Goal: Task Accomplishment & Management: Complete application form

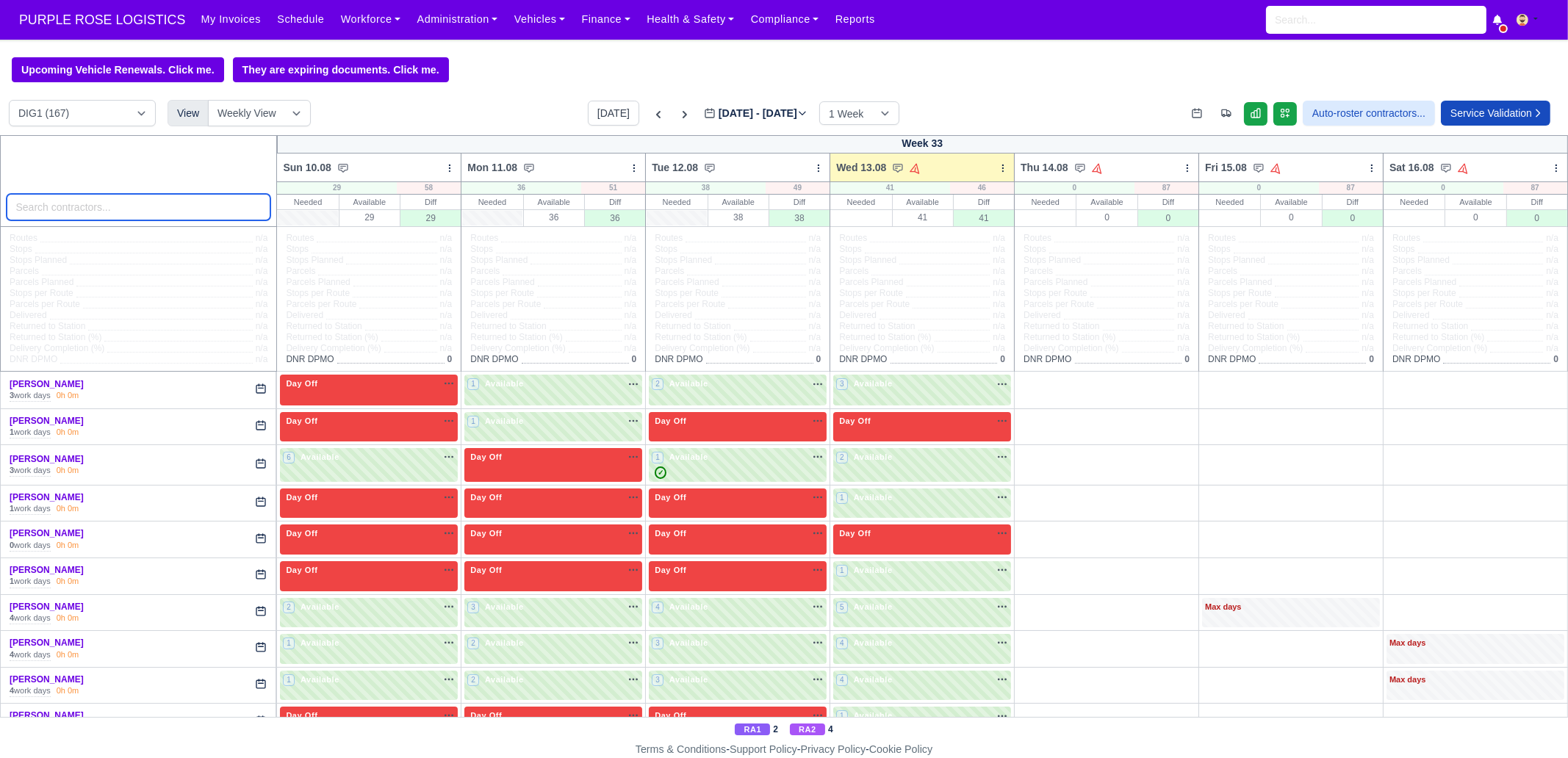
click at [190, 211] on input "search" at bounding box center [139, 207] width 265 height 27
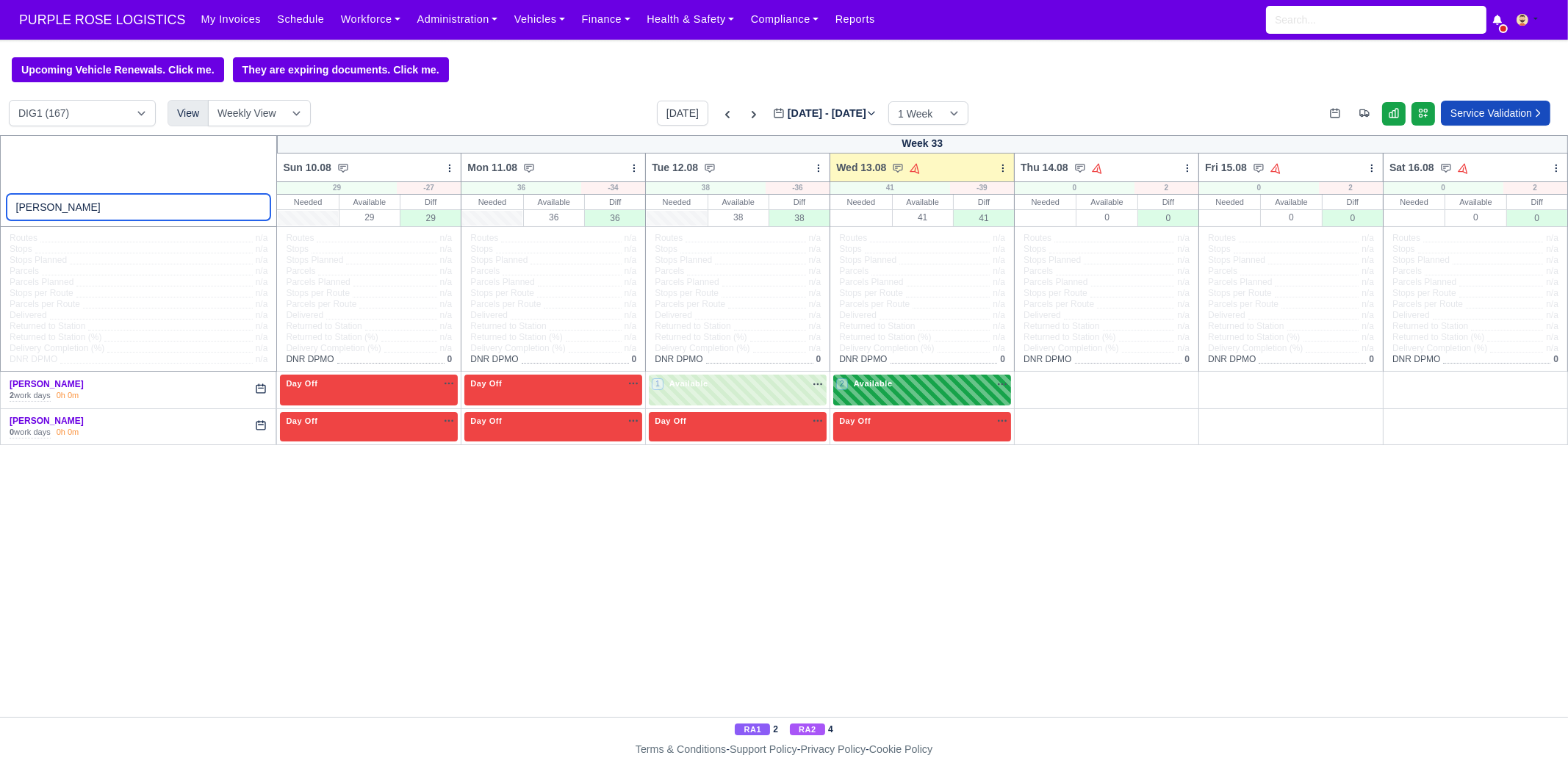
type input "[PERSON_NAME]"
click at [920, 380] on div "2 Available na" at bounding box center [922, 384] width 172 height 12
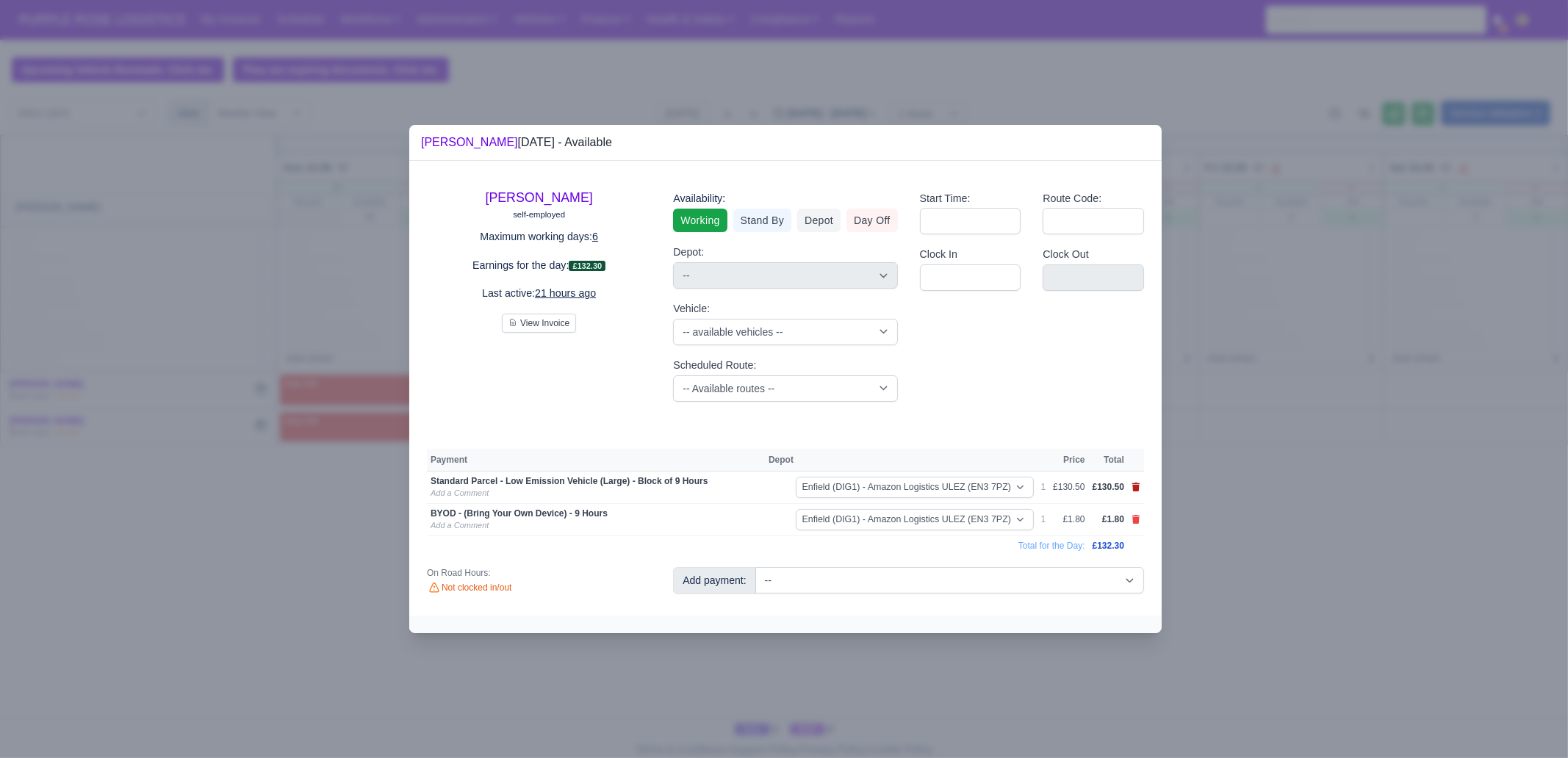
click at [1139, 487] on icon at bounding box center [1137, 487] width 8 height 9
select select
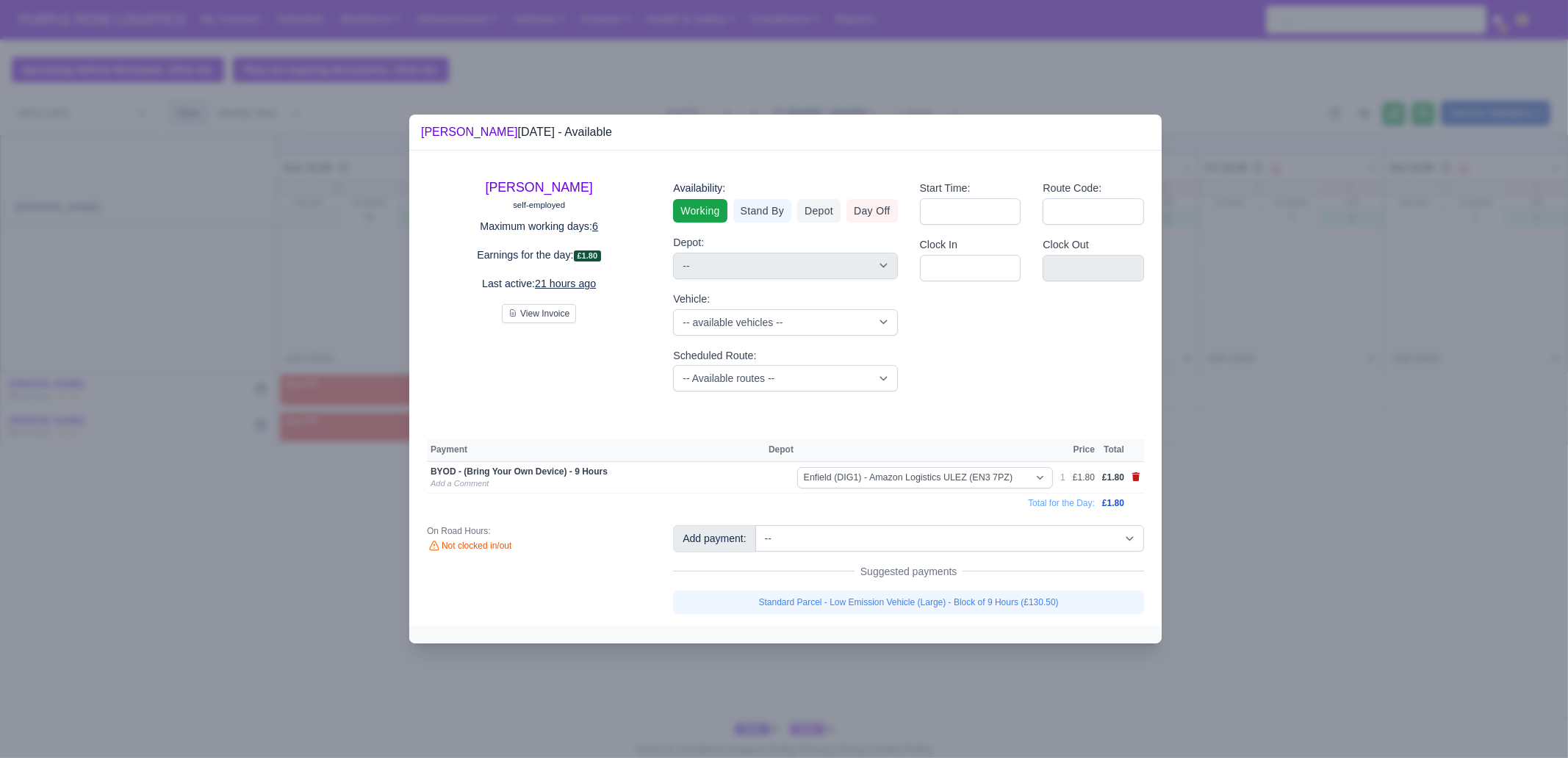
click at [1139, 487] on td at bounding box center [1135, 478] width 16 height 32
click at [1139, 480] on icon at bounding box center [1137, 477] width 8 height 9
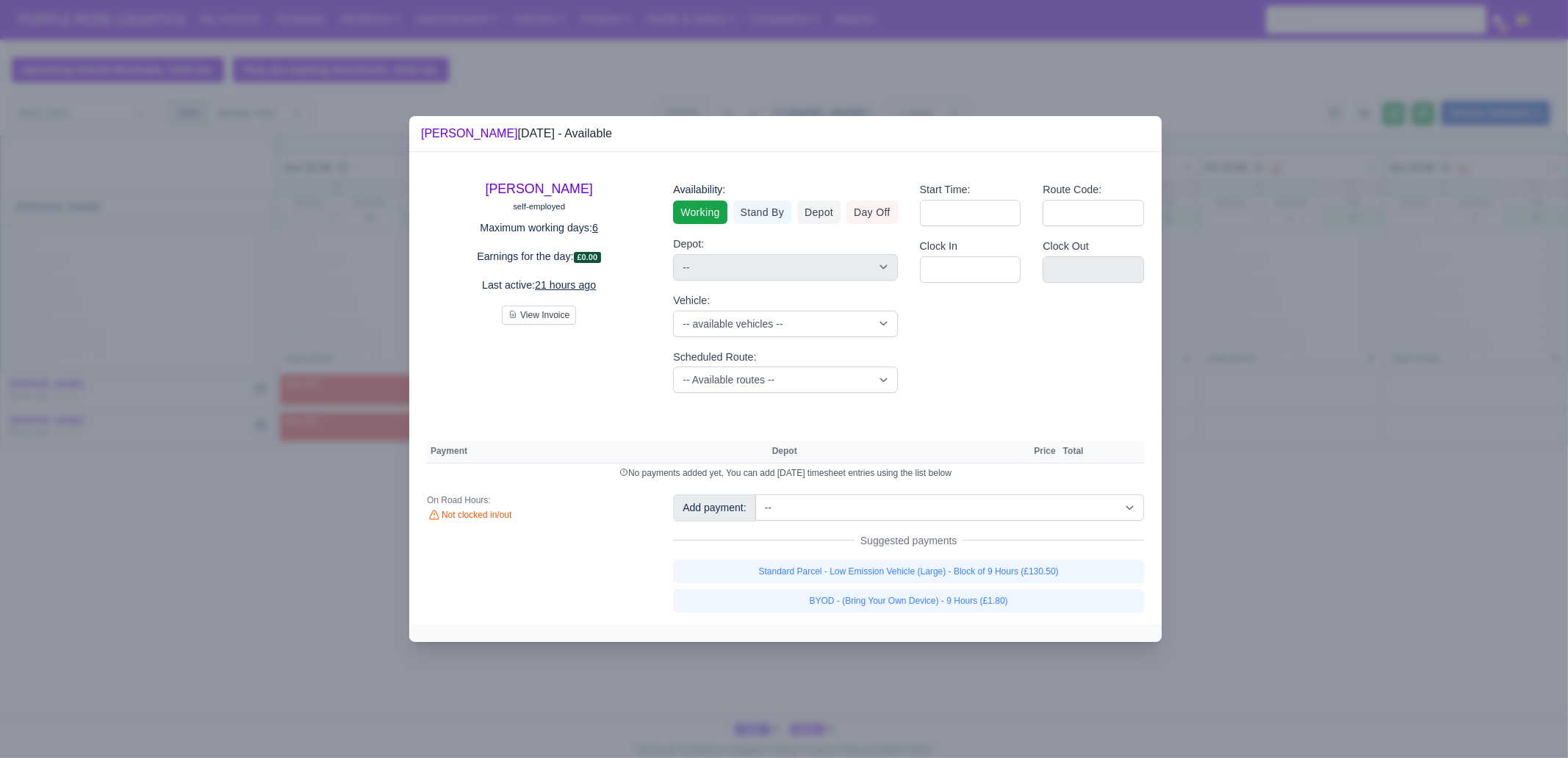
click at [1018, 521] on div "Add payment: -- Additional Hour Support (£14.50) Additional Stop Support (£1.00…" at bounding box center [909, 552] width 494 height 117
click at [1034, 505] on select "-- Additional Hour Support (£14.50) Additional Stop Support (£1.00) BYOD - (Bri…" at bounding box center [950, 508] width 389 height 27
select select "93"
click at [756, 494] on select "-- Additional Hour Support (£14.50) Additional Stop Support (£1.00) BYOD - (Bri…" at bounding box center [950, 508] width 389 height 27
select select "1"
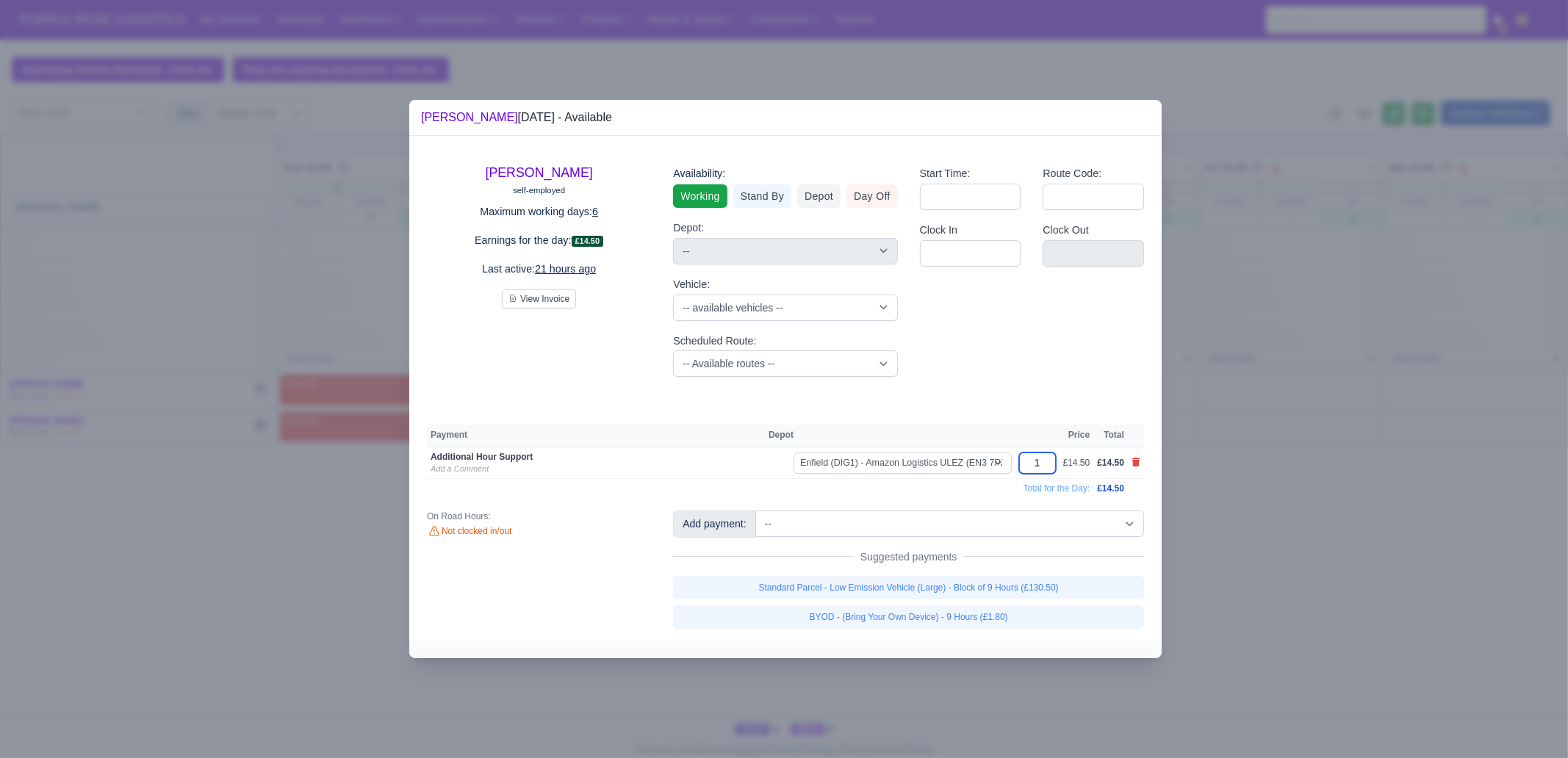
click at [1042, 468] on input "1" at bounding box center [1038, 463] width 37 height 22
type input "3"
type input "3."
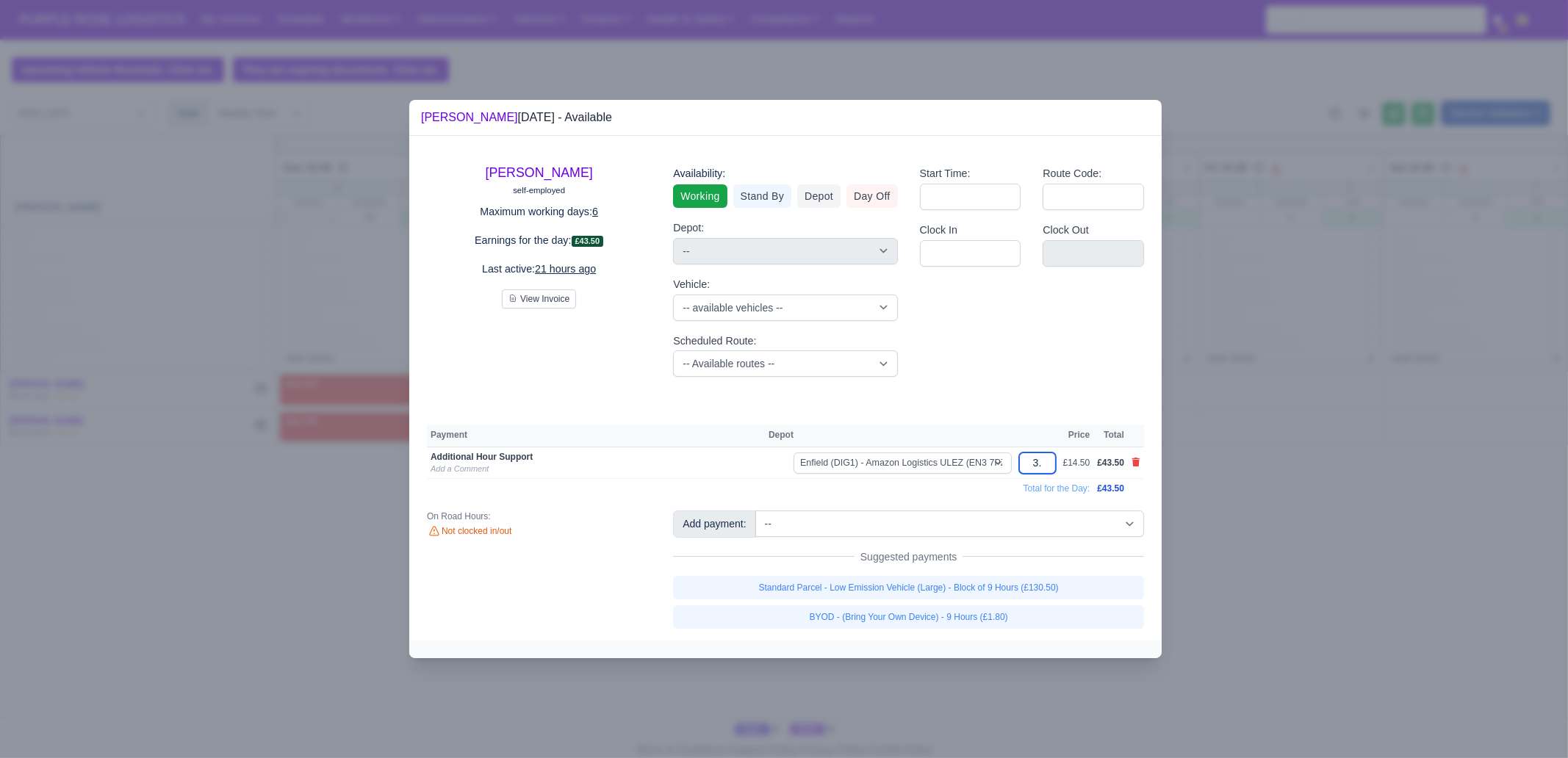
type input "3.5"
click at [1230, 519] on div at bounding box center [784, 379] width 1568 height 758
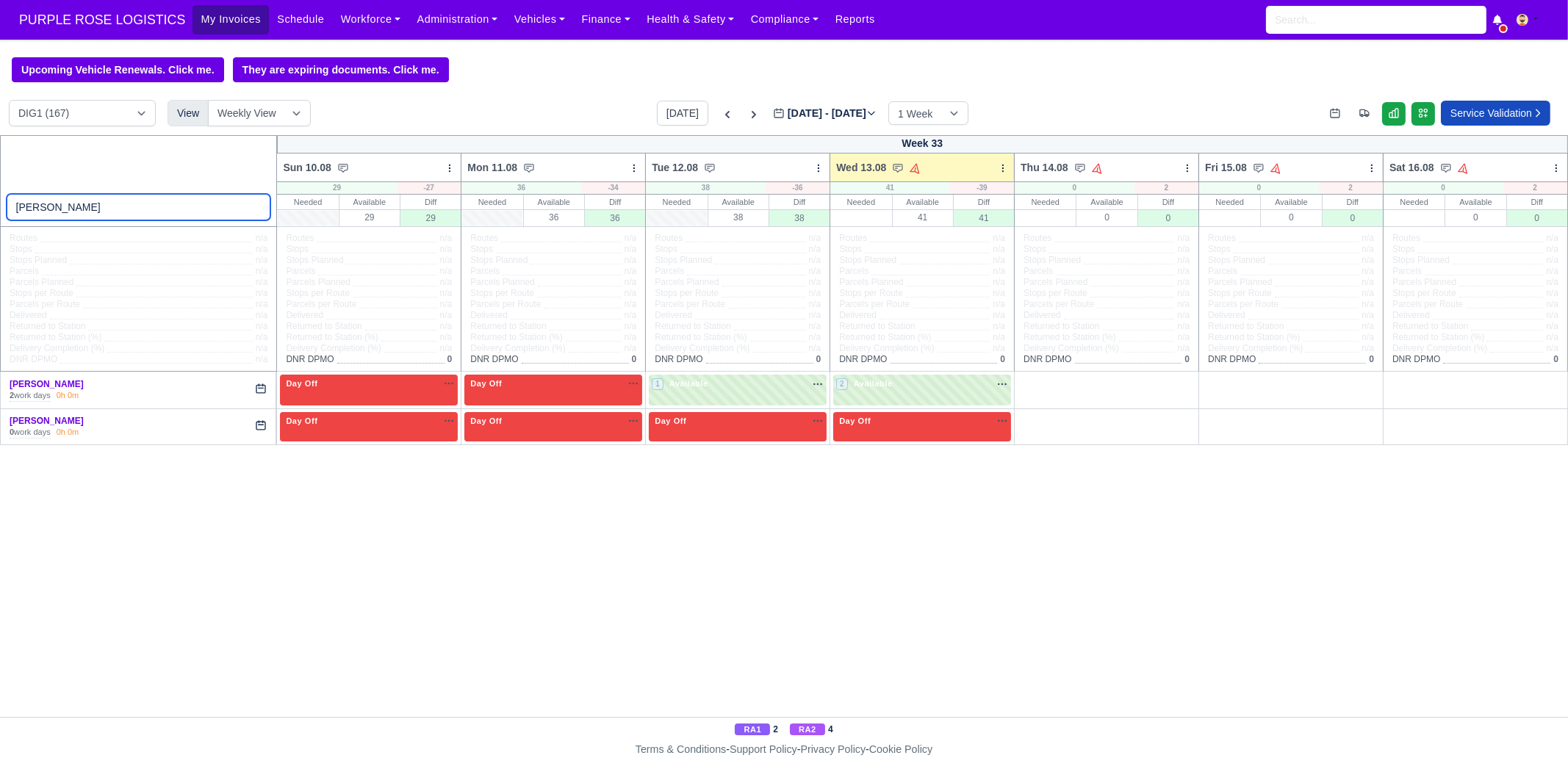
drag, startPoint x: 257, startPoint y: 209, endPoint x: 231, endPoint y: 19, distance: 191.8
click at [257, 209] on input "[PERSON_NAME]" at bounding box center [139, 207] width 265 height 27
